Goal: Task Accomplishment & Management: Use online tool/utility

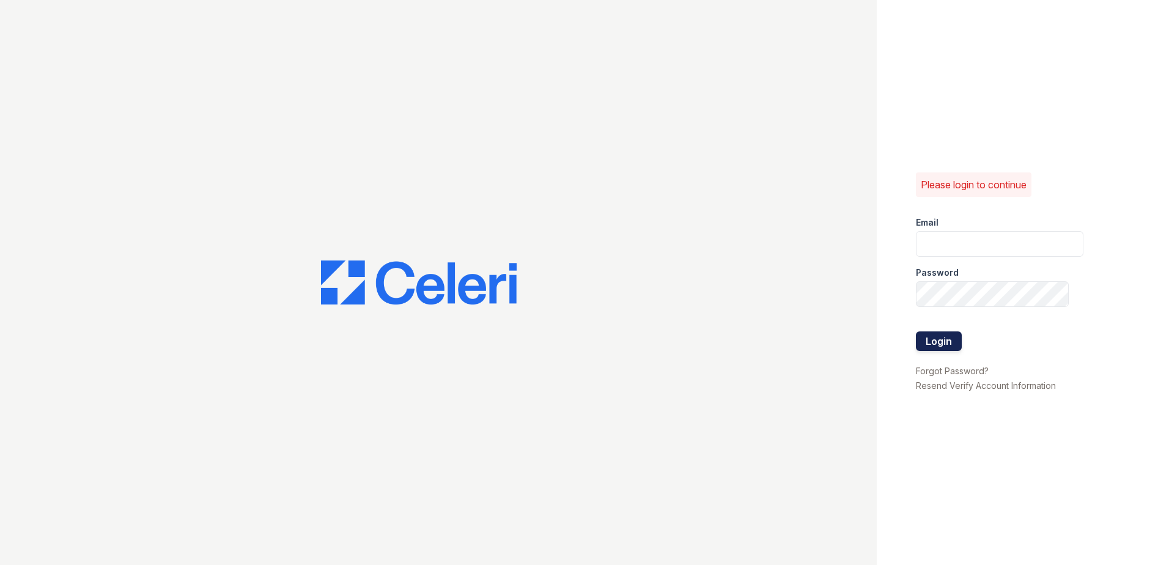
type input "tpittman@trinity-pm.com"
click at [920, 343] on button "Login" at bounding box center [939, 341] width 46 height 20
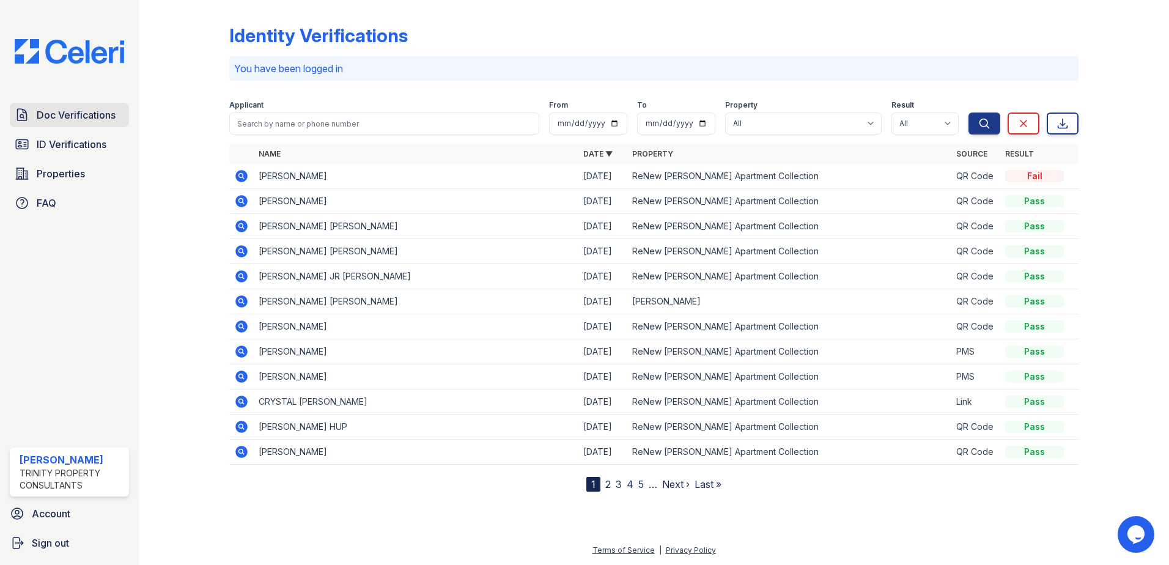
click at [95, 114] on span "Doc Verifications" at bounding box center [76, 115] width 79 height 15
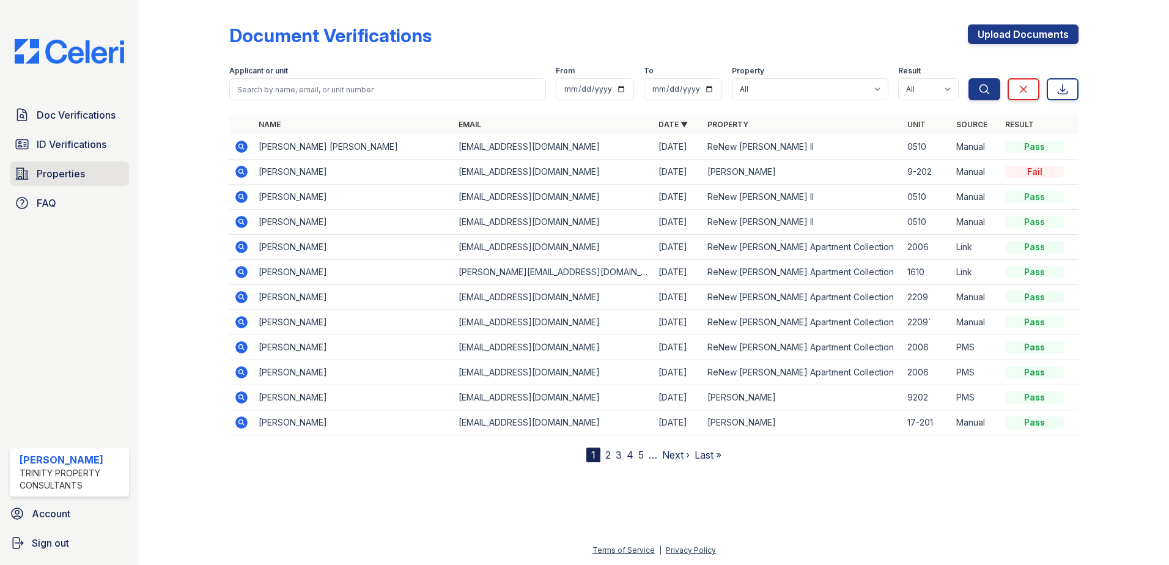
click at [79, 169] on span "Properties" at bounding box center [61, 173] width 48 height 15
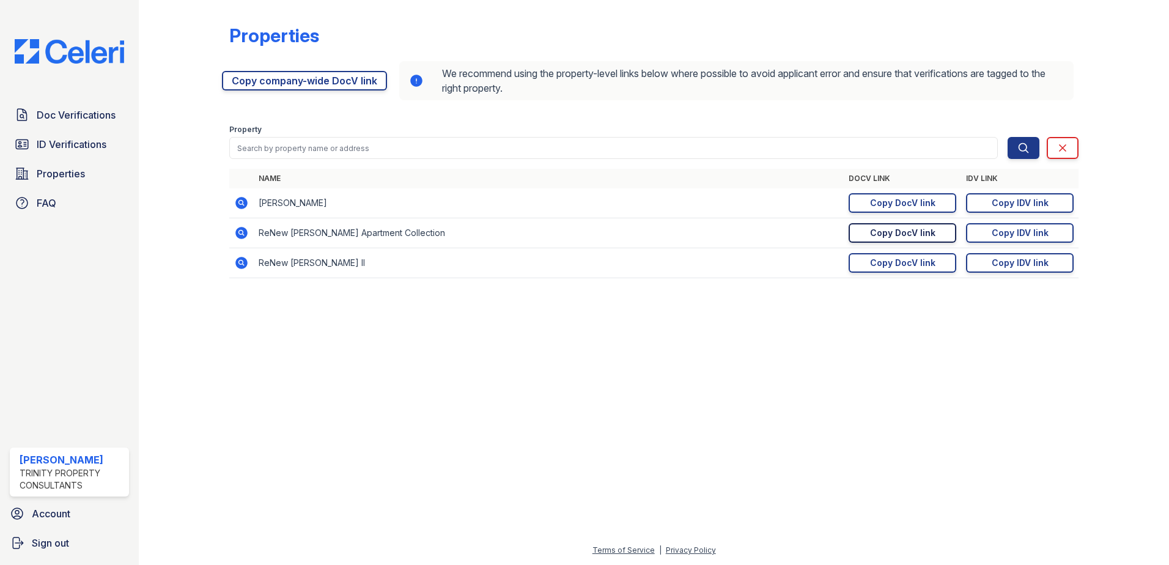
click at [903, 234] on div "Copy DocV link" at bounding box center [902, 233] width 65 height 12
click at [874, 234] on div "Copy DocV link" at bounding box center [902, 233] width 65 height 12
